Goal: Information Seeking & Learning: Learn about a topic

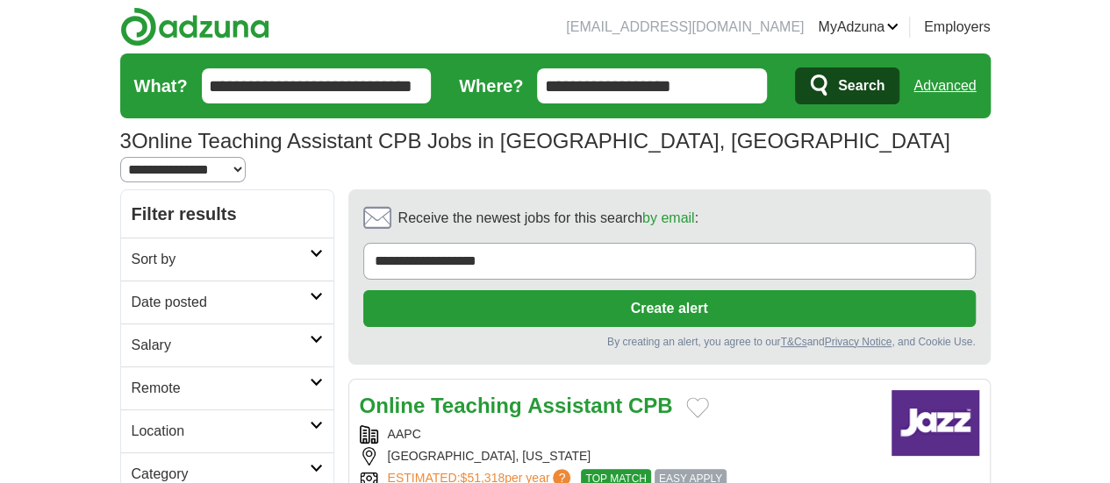
click at [310, 292] on icon at bounding box center [316, 296] width 13 height 9
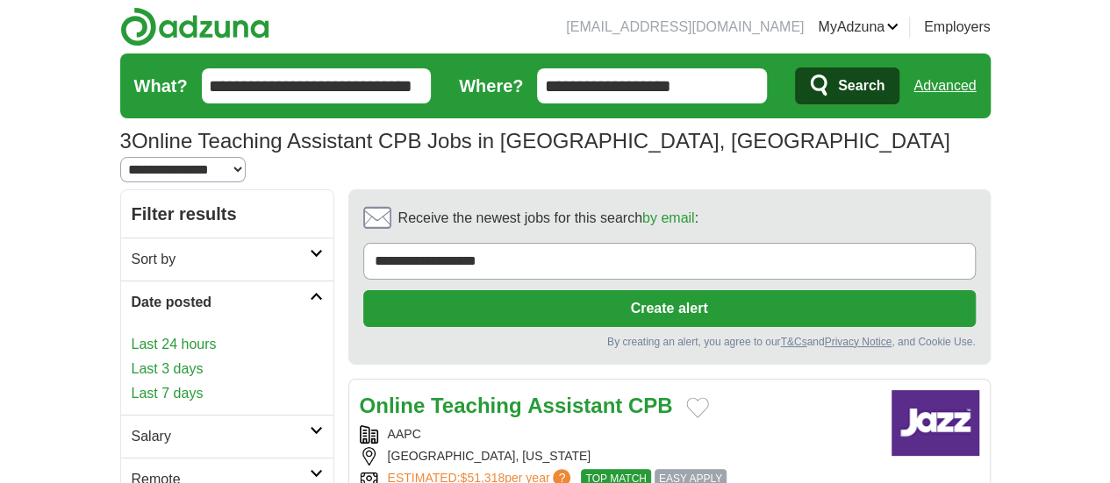
click at [132, 334] on link "Last 24 hours" at bounding box center [227, 344] width 191 height 21
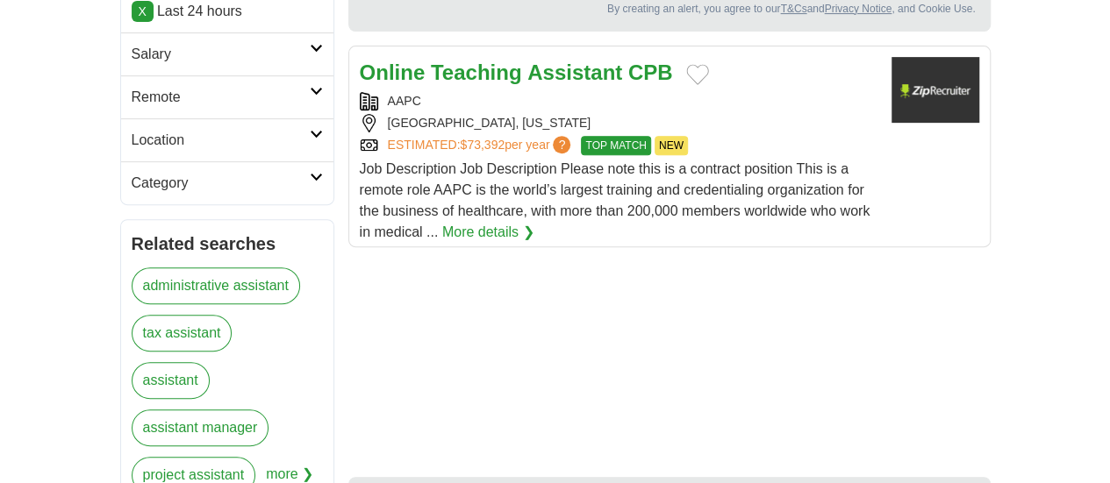
scroll to position [358, 0]
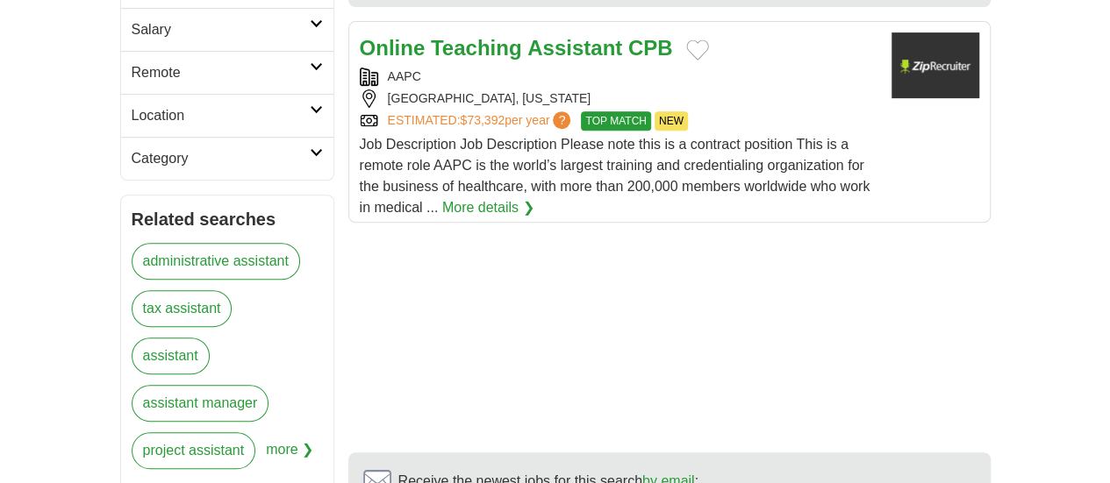
click at [132, 432] on link "project assistant" at bounding box center [194, 450] width 125 height 37
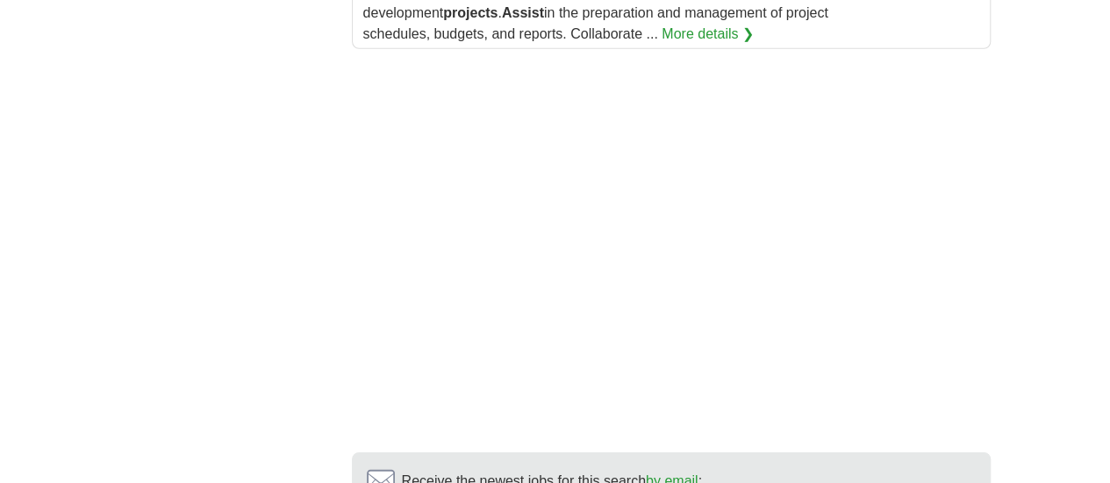
scroll to position [2812, 0]
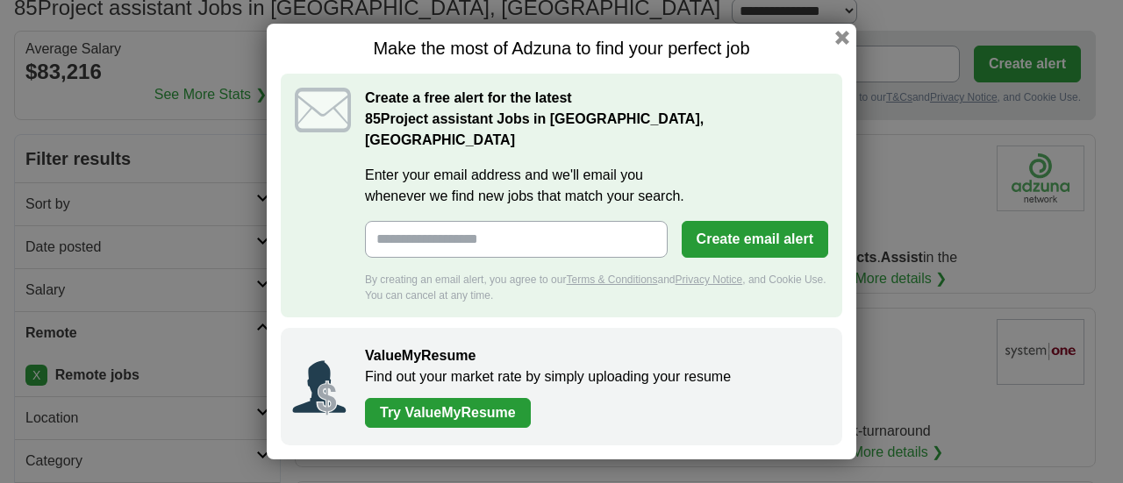
drag, startPoint x: 0, startPoint y: 0, endPoint x: 1122, endPoint y: 61, distance: 1123.6
click at [1122, 61] on div "Make the most of Adzuna to find your perfect job Create a free alert for the la…" at bounding box center [561, 241] width 1123 height 483
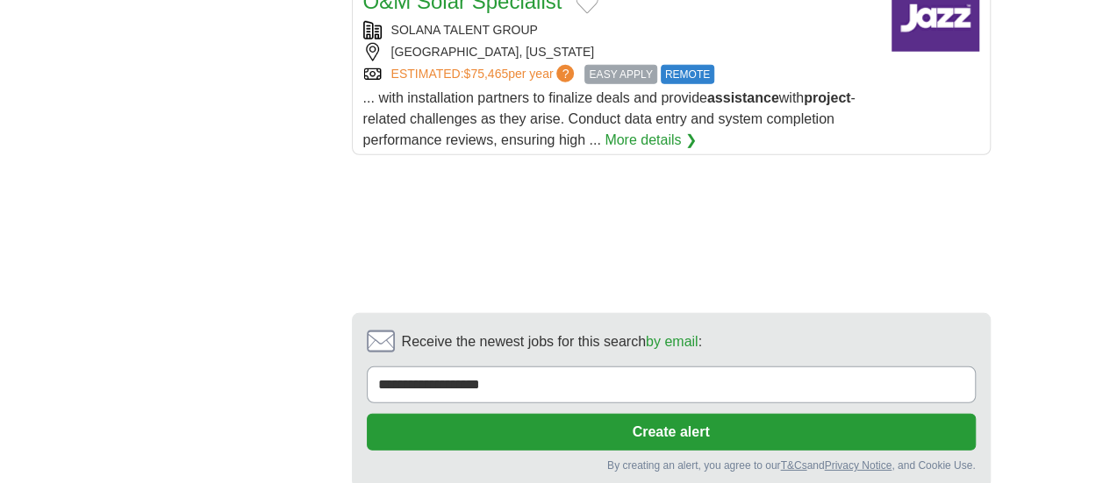
scroll to position [2431, 0]
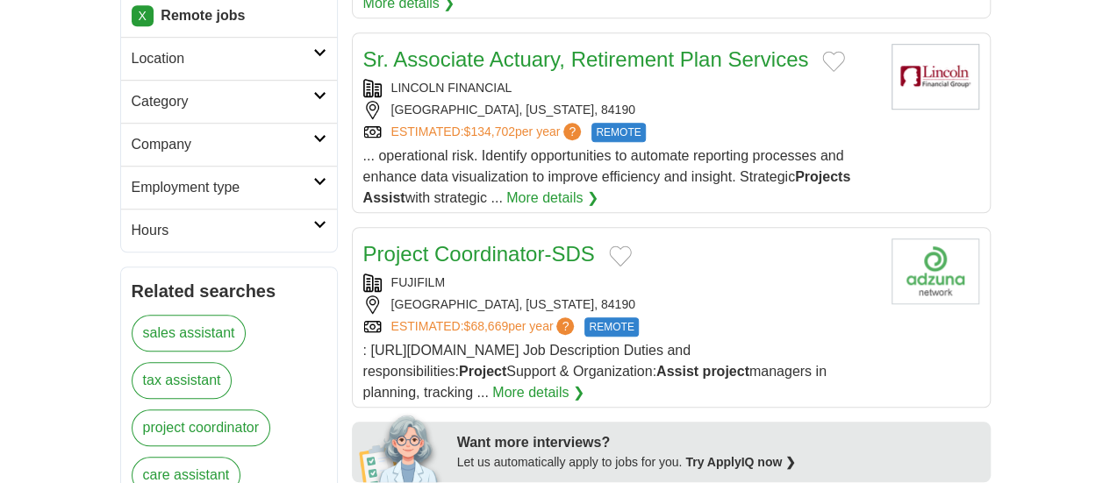
scroll to position [571, 0]
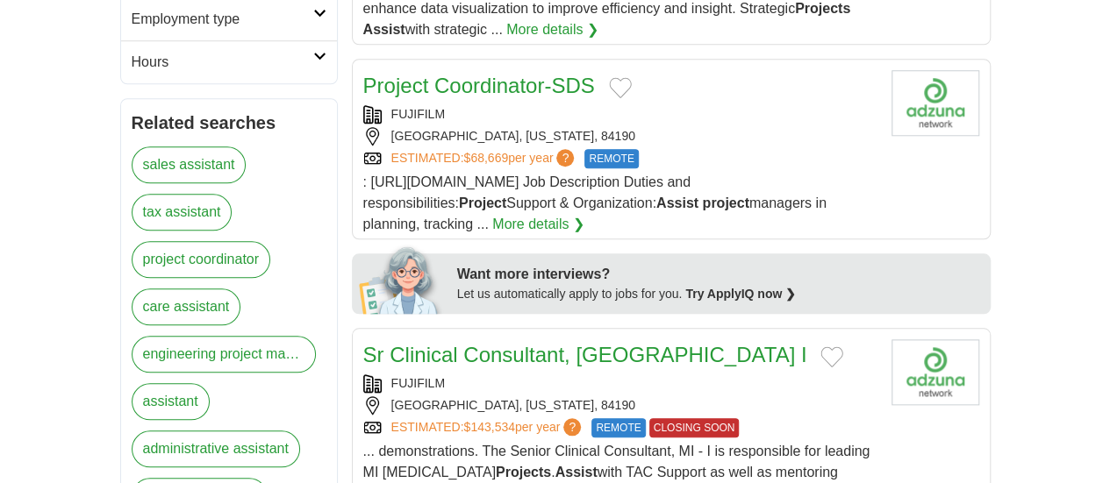
scroll to position [787, 0]
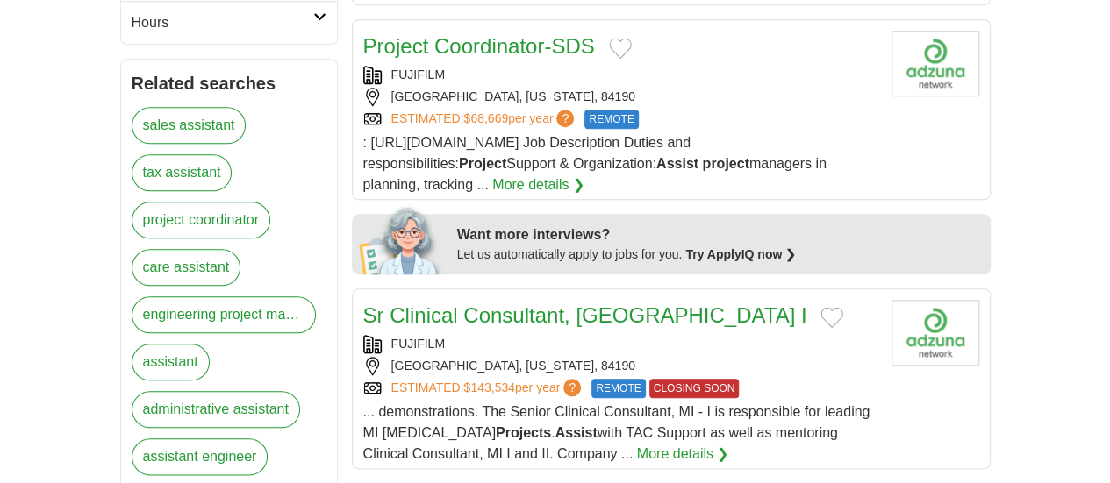
click at [174, 391] on link "administrative assistant" at bounding box center [216, 409] width 168 height 37
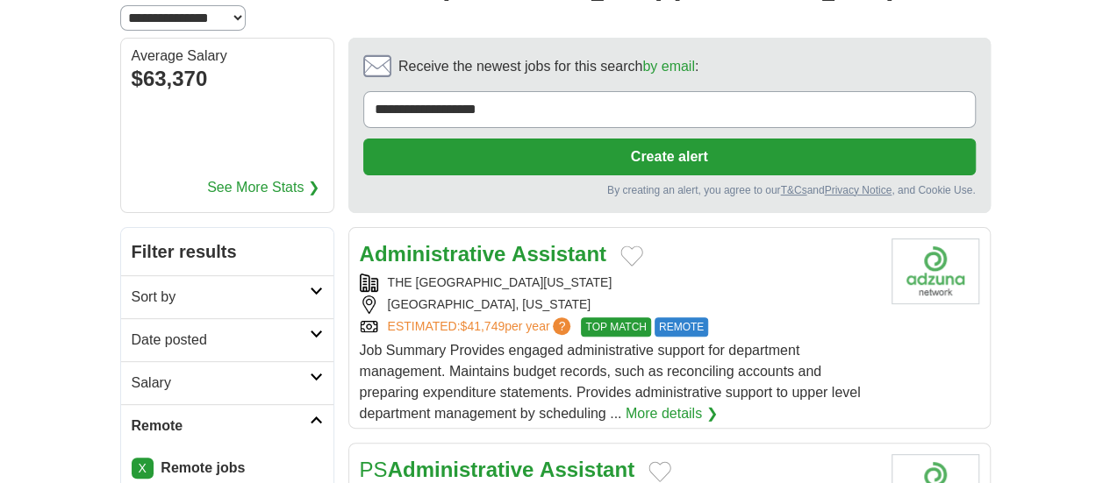
scroll to position [168, 0]
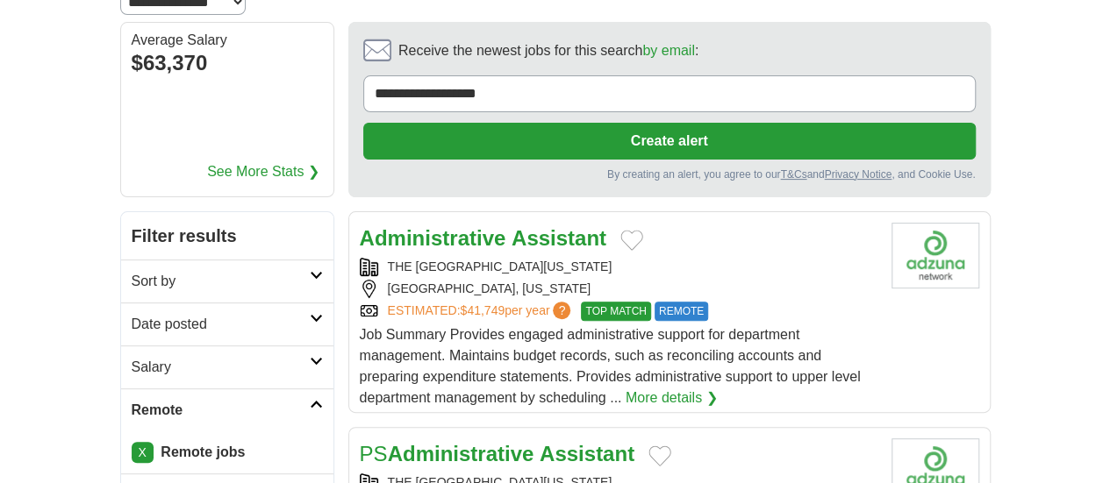
click at [419, 226] on strong "Administrative" at bounding box center [433, 238] width 146 height 24
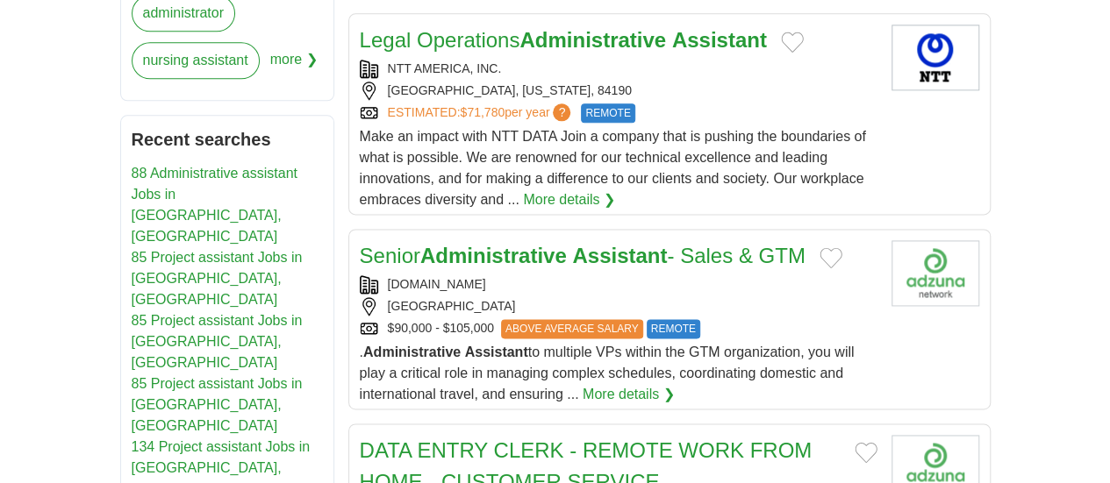
scroll to position [1118, 0]
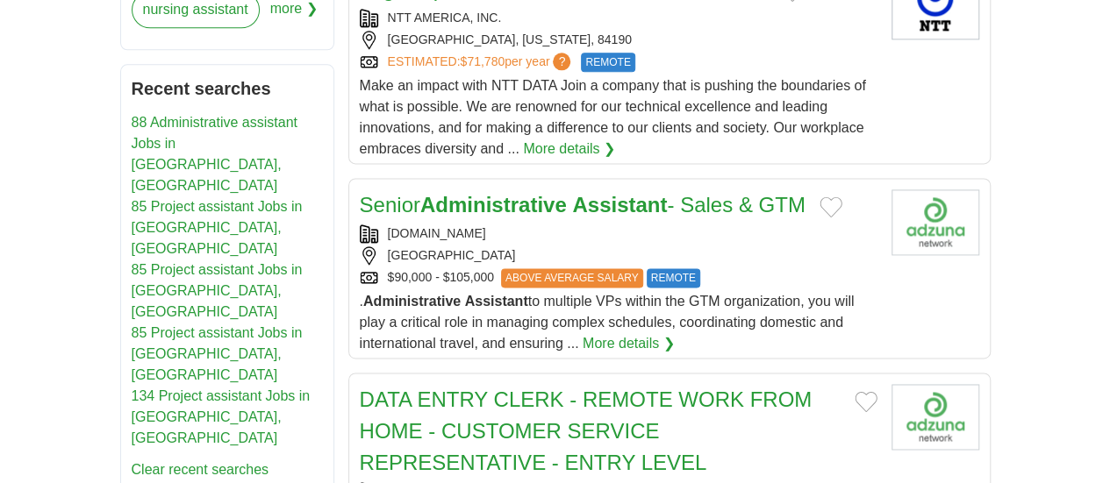
click at [530, 388] on link "DATA ENTRY CLERK - REMOTE WORK FROM HOME - CUSTOMER SERVICE REPRESENTATIVE - EN…" at bounding box center [586, 431] width 453 height 87
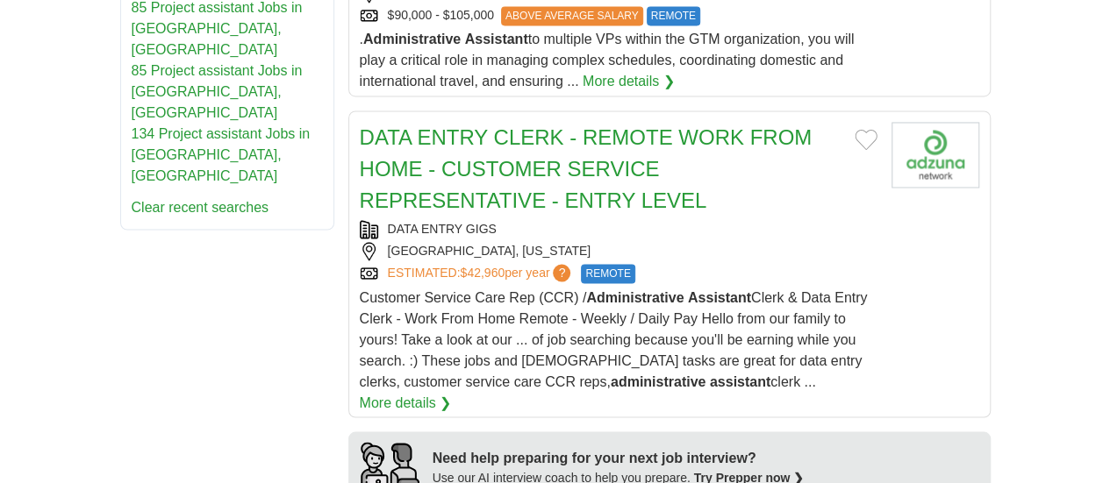
scroll to position [1396, 0]
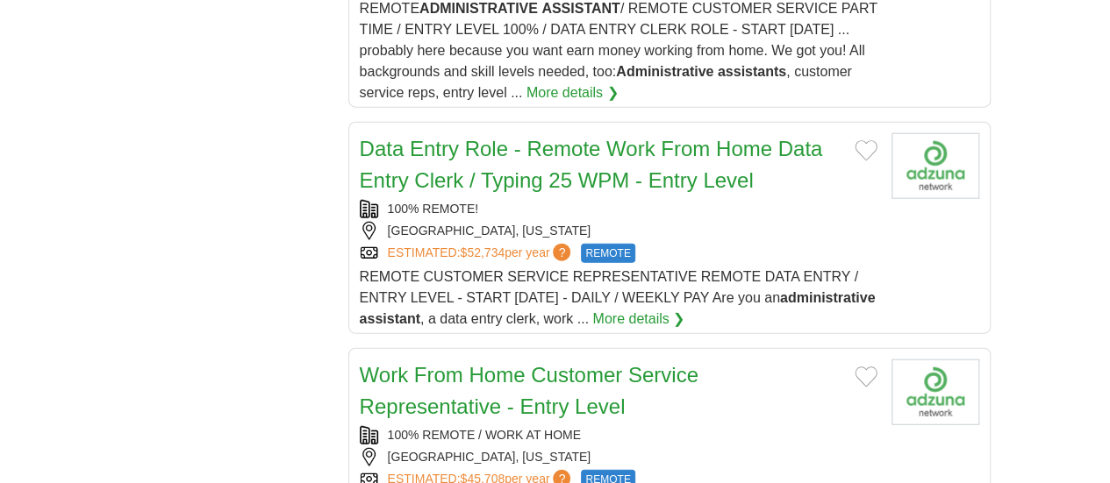
scroll to position [2102, 0]
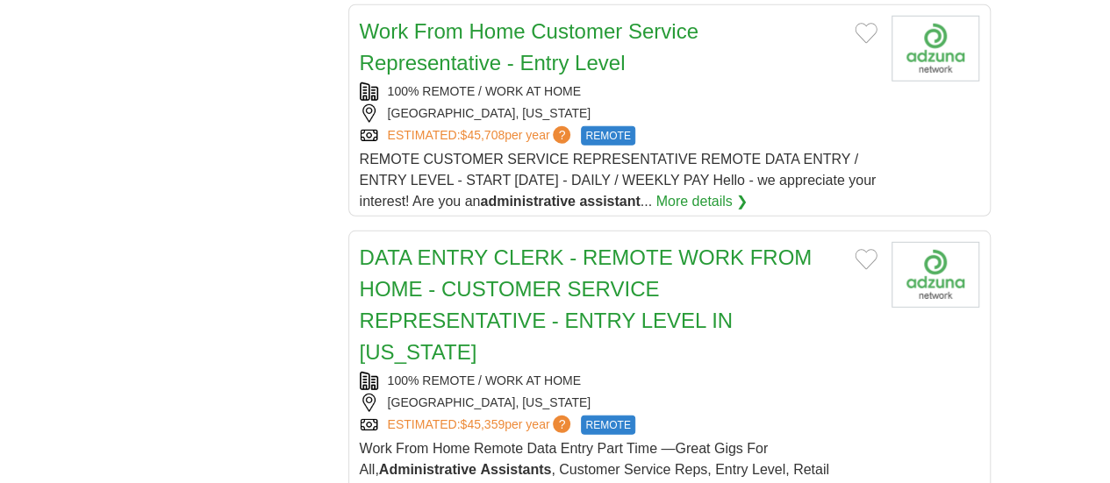
scroll to position [2418, 0]
